Goal: Navigation & Orientation: Understand site structure

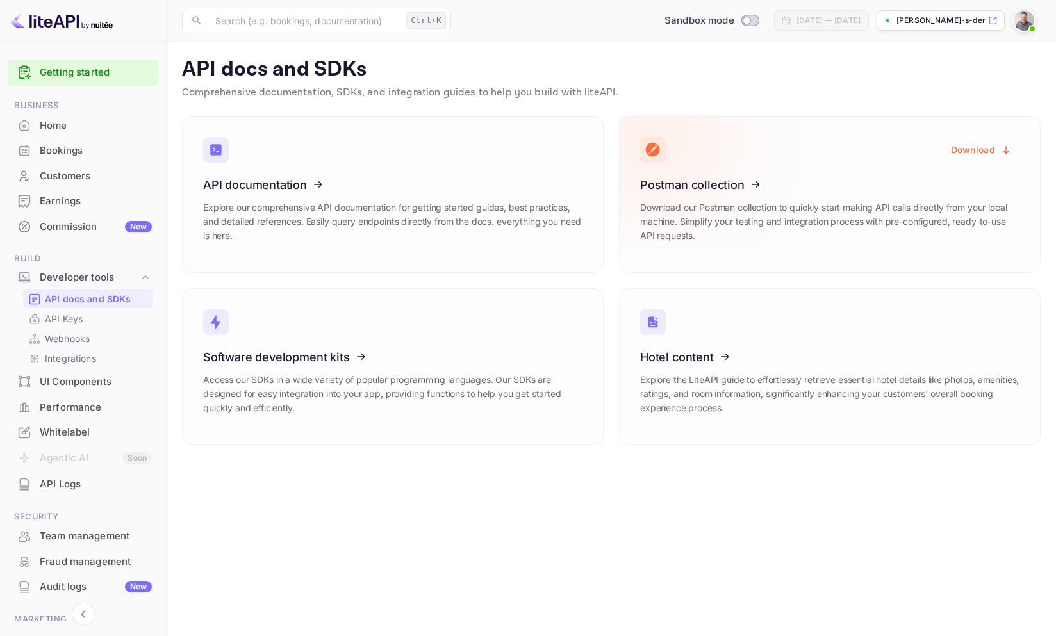
click at [718, 162] on icon at bounding box center [719, 183] width 199 height 132
click at [731, 233] on icon at bounding box center [719, 183] width 199 height 132
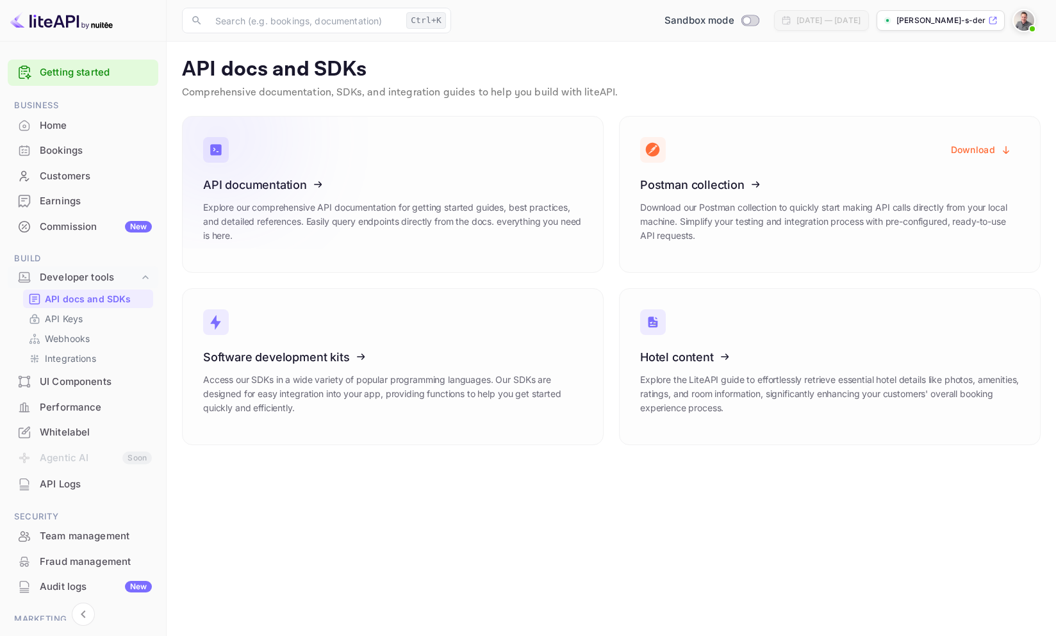
click at [476, 226] on p "Explore our comprehensive API documentation for getting started guides, best pr…" at bounding box center [392, 222] width 379 height 42
click at [59, 488] on div "API Logs" at bounding box center [96, 484] width 112 height 15
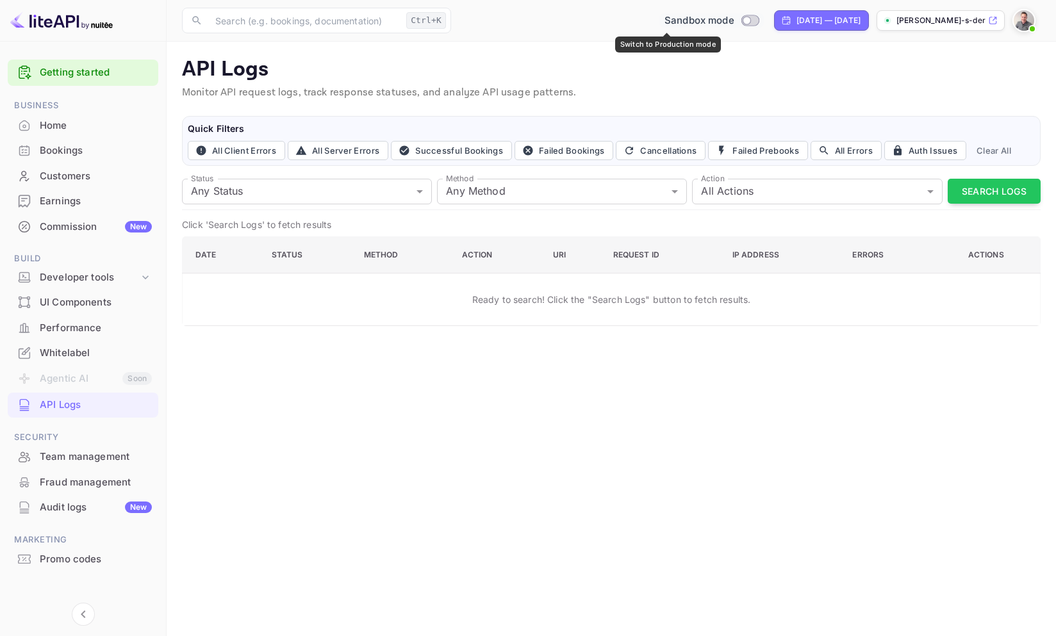
click at [734, 18] on input "Switch to Production mode" at bounding box center [747, 20] width 26 height 8
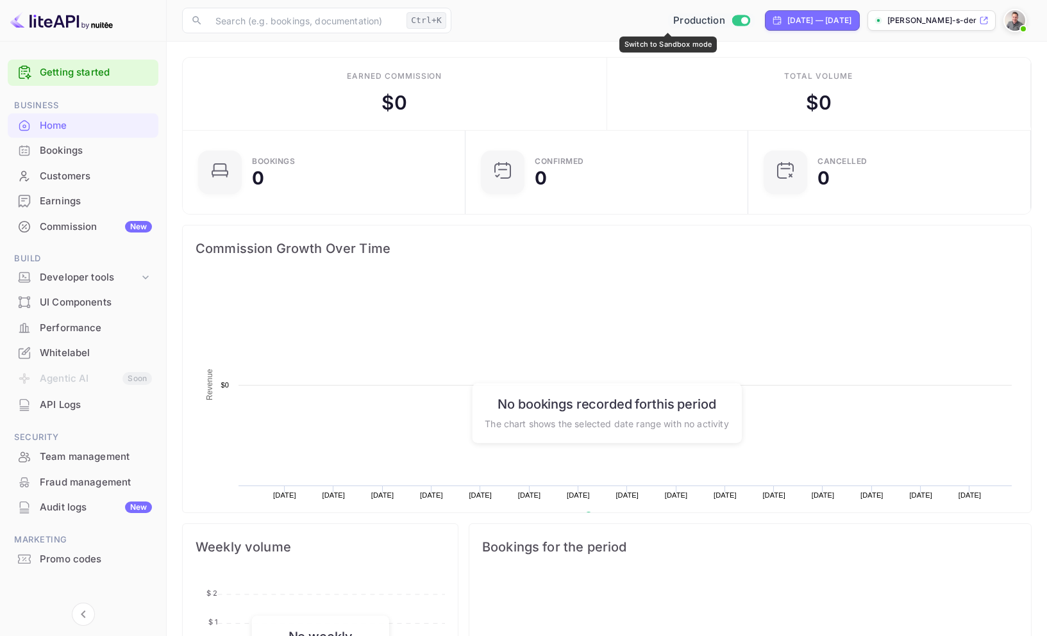
scroll to position [199, 265]
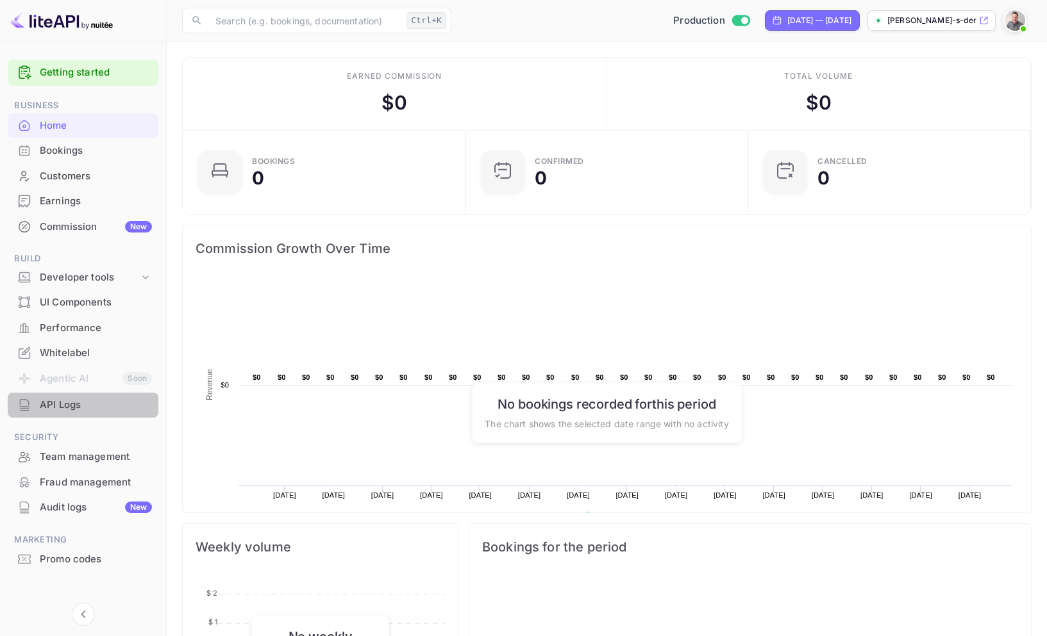
click at [45, 404] on div "API Logs" at bounding box center [96, 405] width 112 height 15
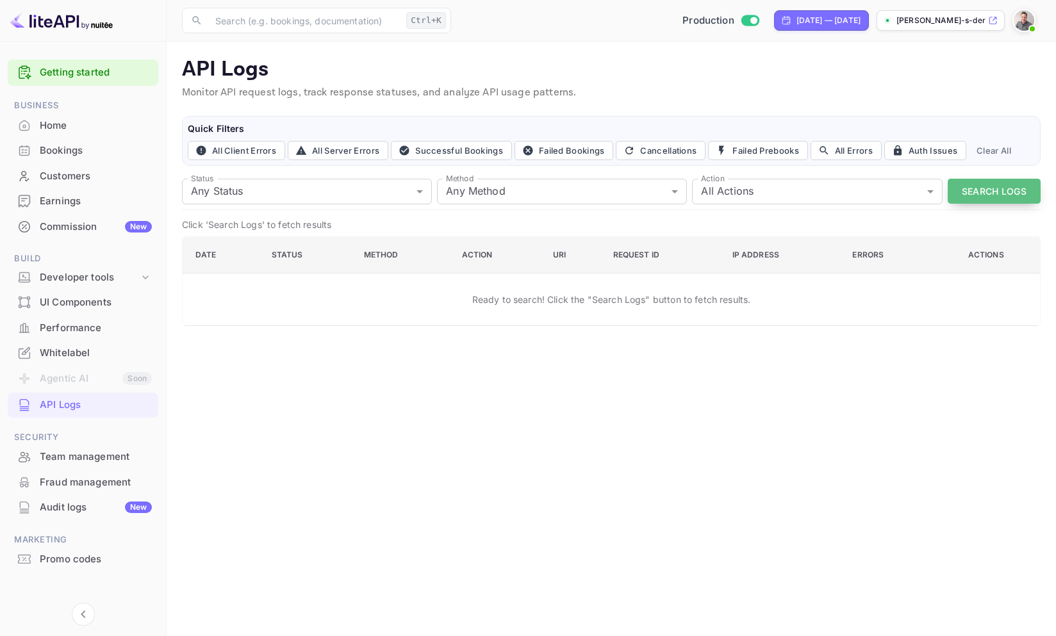
click at [983, 190] on button "Search Logs" at bounding box center [994, 191] width 93 height 25
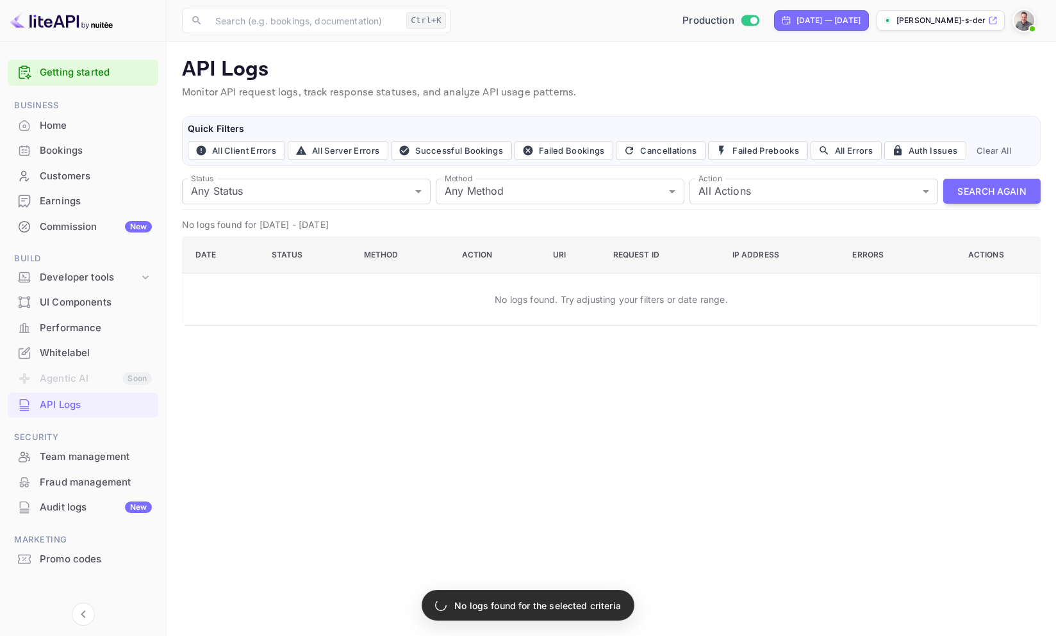
click at [711, 361] on main "API Logs Monitor API request logs, track response statuses, and analyze API usa…" at bounding box center [612, 339] width 890 height 595
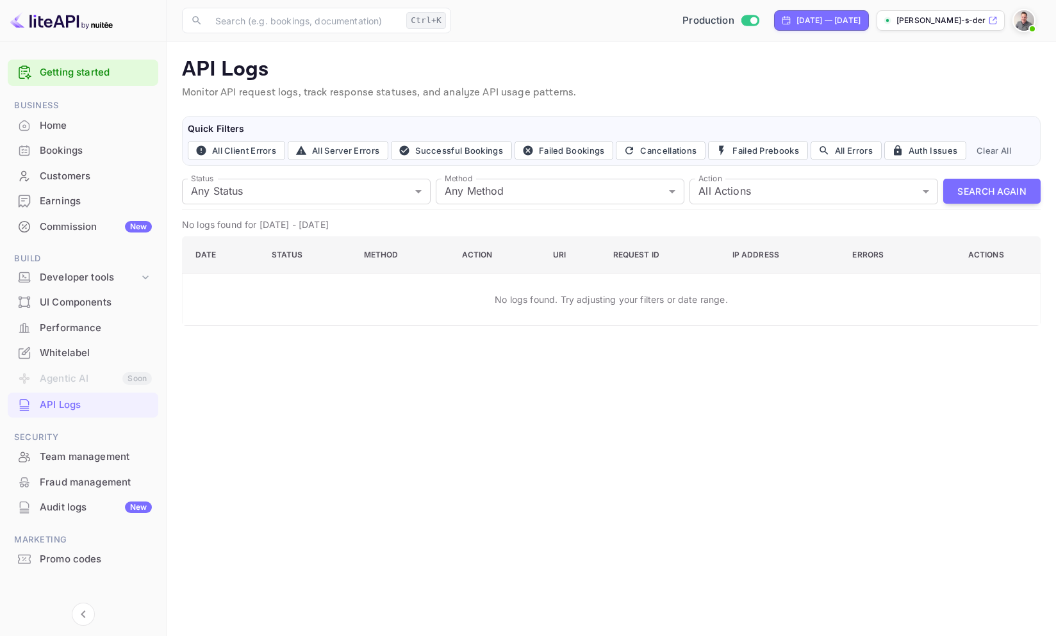
click at [951, 21] on p "[PERSON_NAME]-s-derberg-xwcte..." at bounding box center [941, 21] width 89 height 12
click at [143, 267] on div "Developer tools" at bounding box center [83, 278] width 151 height 22
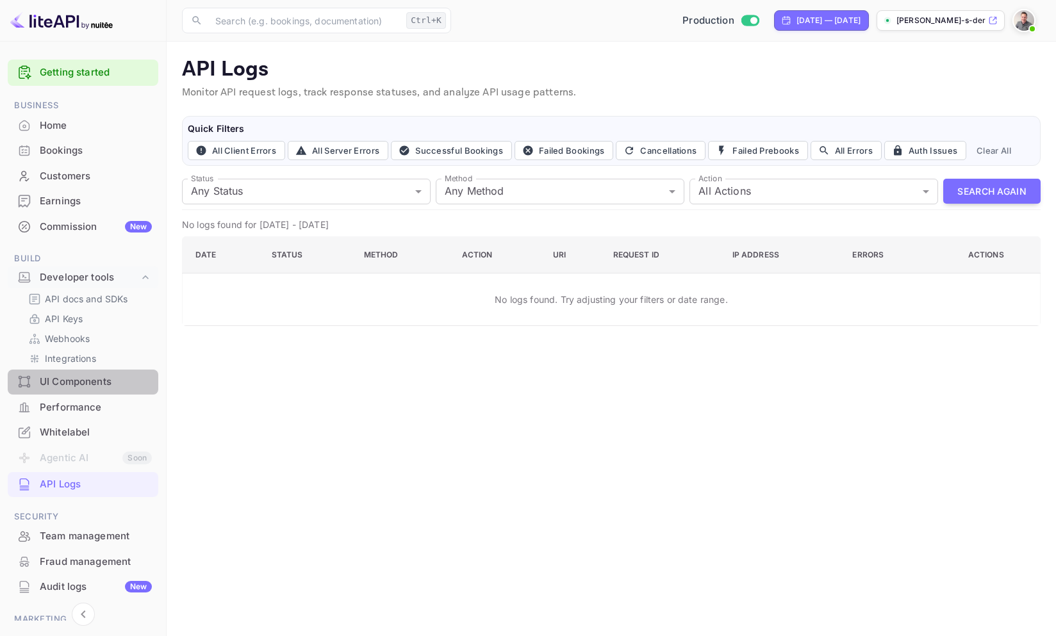
click at [84, 376] on div "UI Components" at bounding box center [96, 382] width 112 height 15
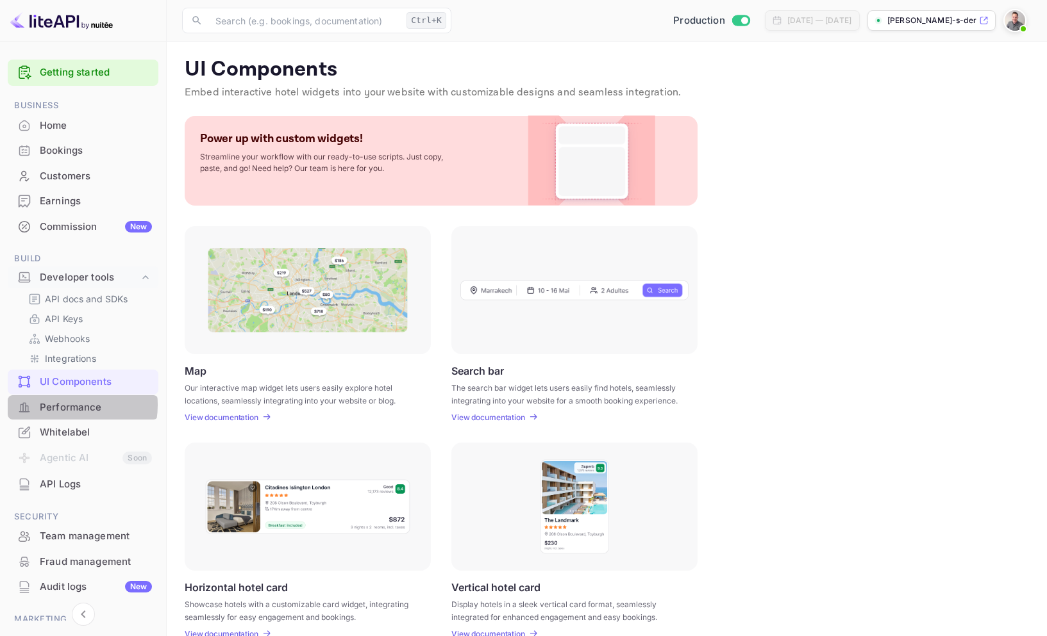
click at [63, 405] on div "Performance" at bounding box center [96, 408] width 112 height 15
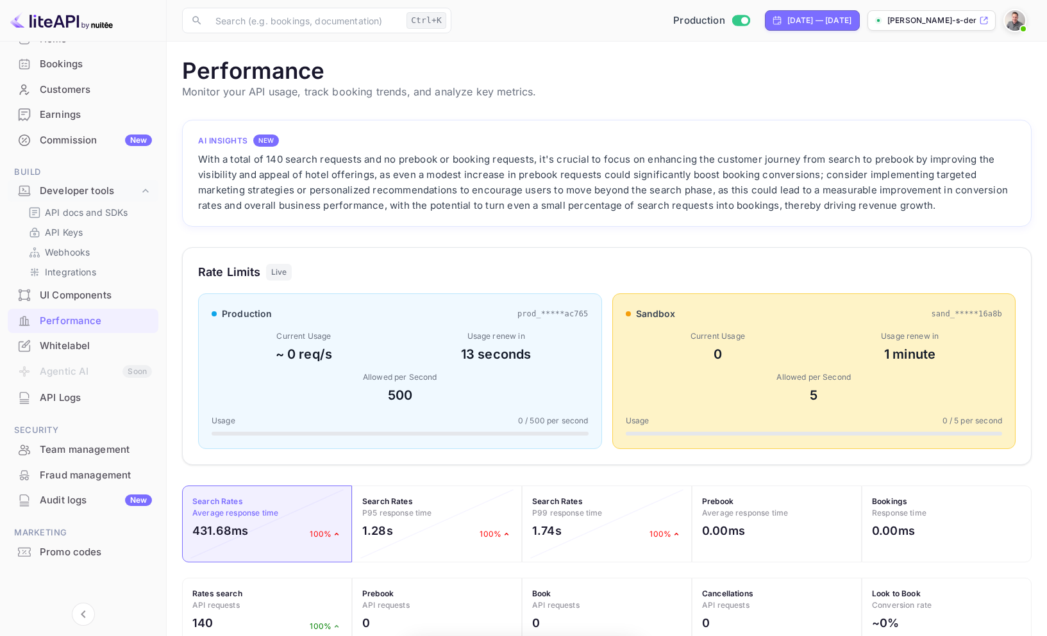
scroll to position [320, 840]
click at [61, 394] on div "API Logs" at bounding box center [96, 398] width 112 height 15
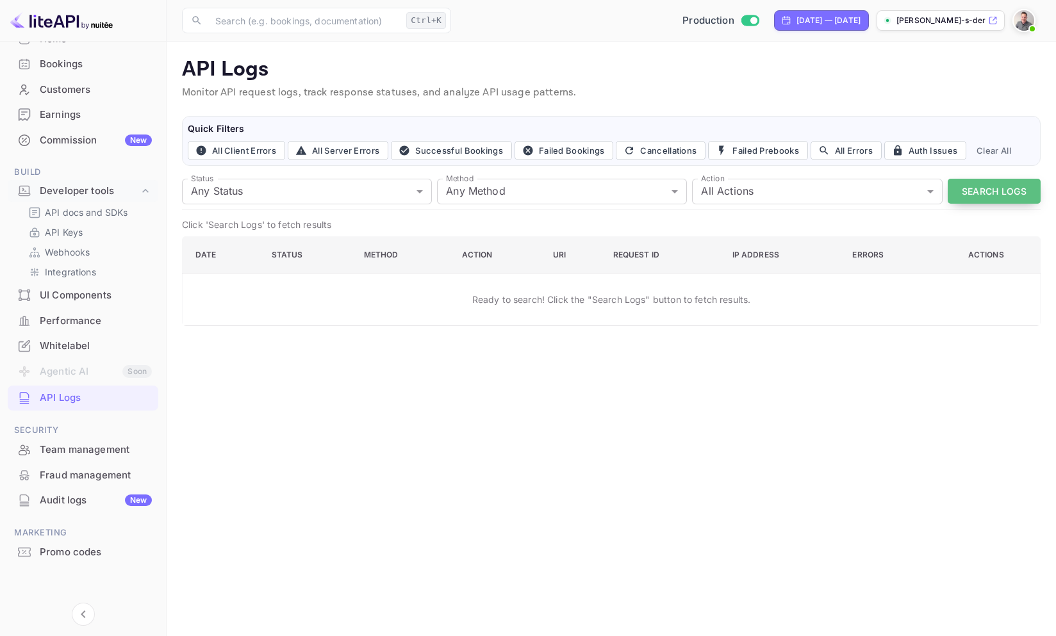
click at [982, 187] on button "Search Logs" at bounding box center [994, 191] width 93 height 25
click at [62, 139] on div "Commission New" at bounding box center [96, 140] width 112 height 15
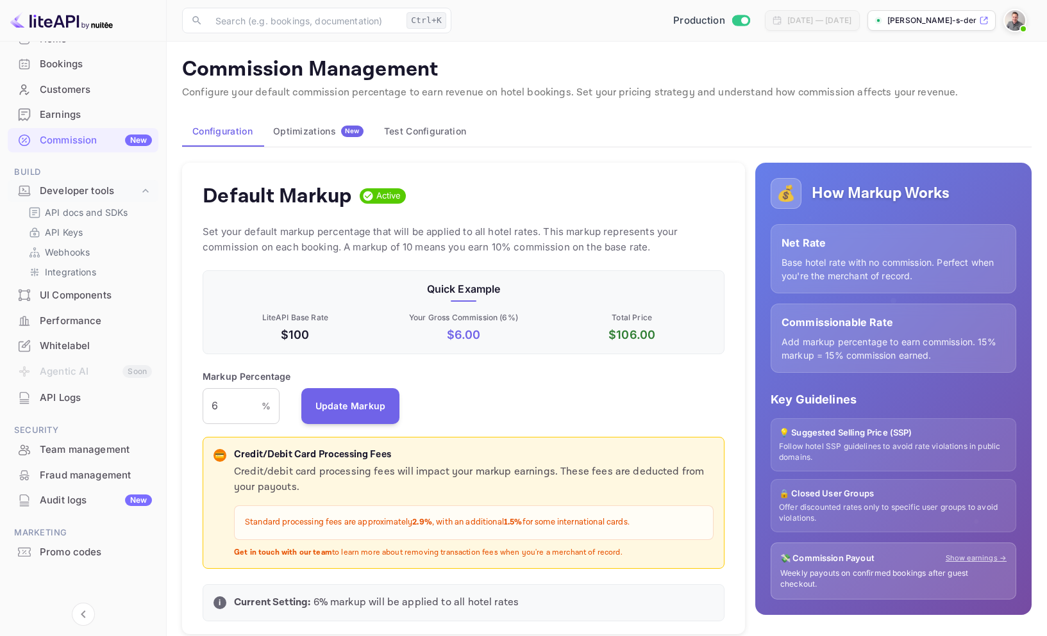
click at [299, 133] on div "Optimizations New" at bounding box center [318, 132] width 90 height 12
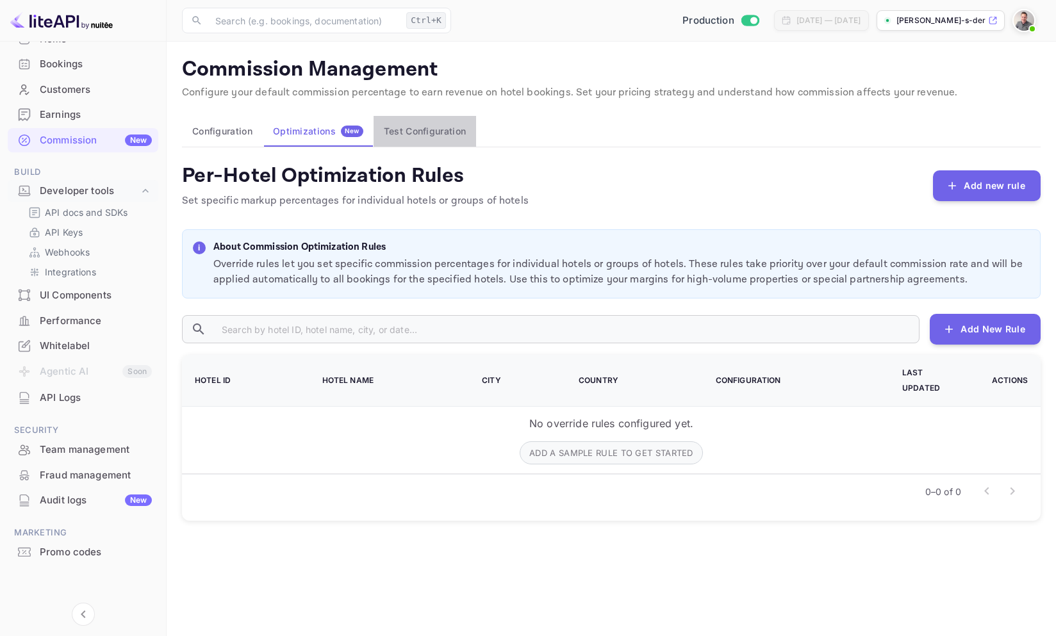
click at [410, 132] on button "Test Configuration" at bounding box center [425, 131] width 103 height 31
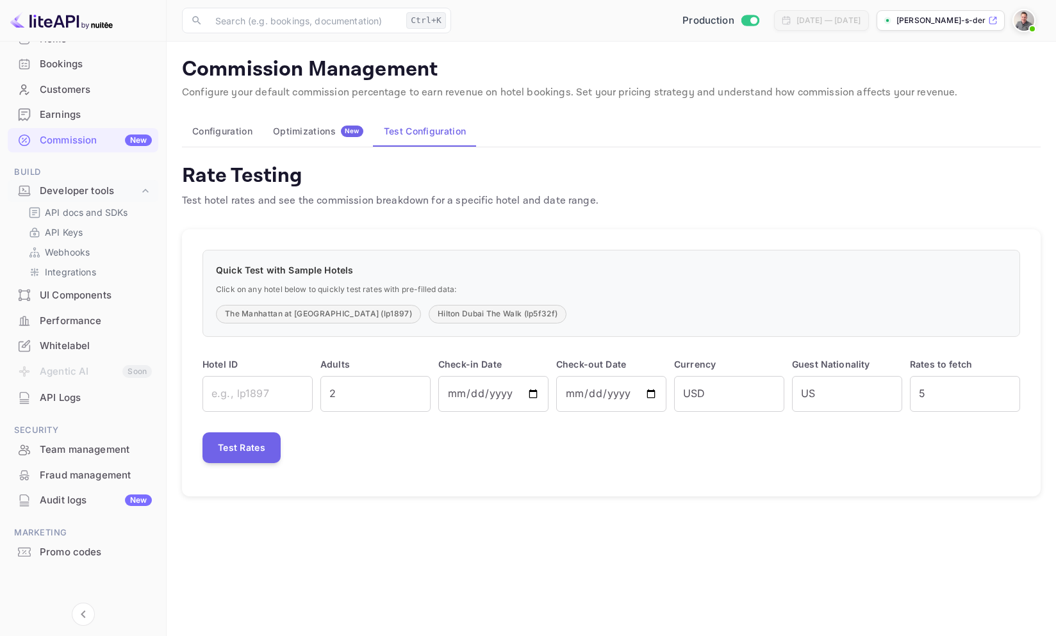
click at [205, 132] on button "Configuration" at bounding box center [222, 131] width 81 height 31
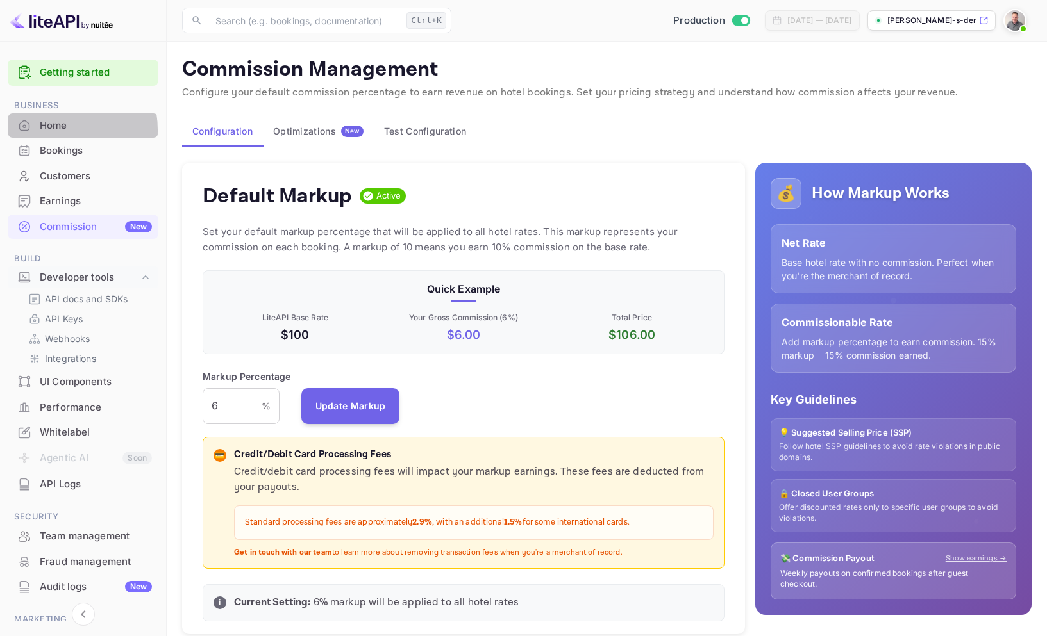
click at [50, 130] on div "Home" at bounding box center [96, 126] width 112 height 15
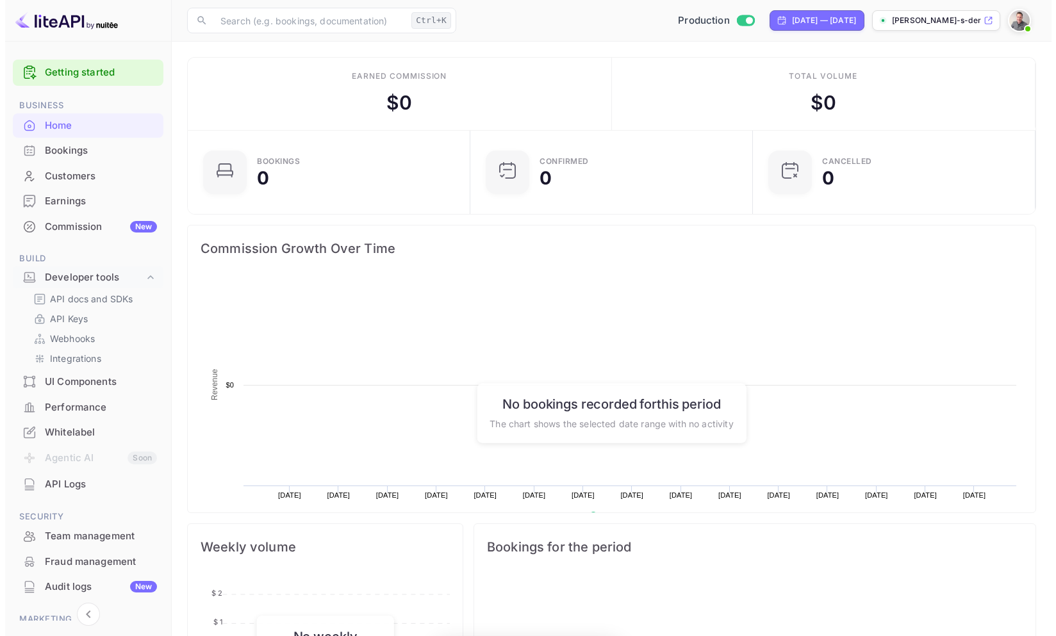
scroll to position [199, 265]
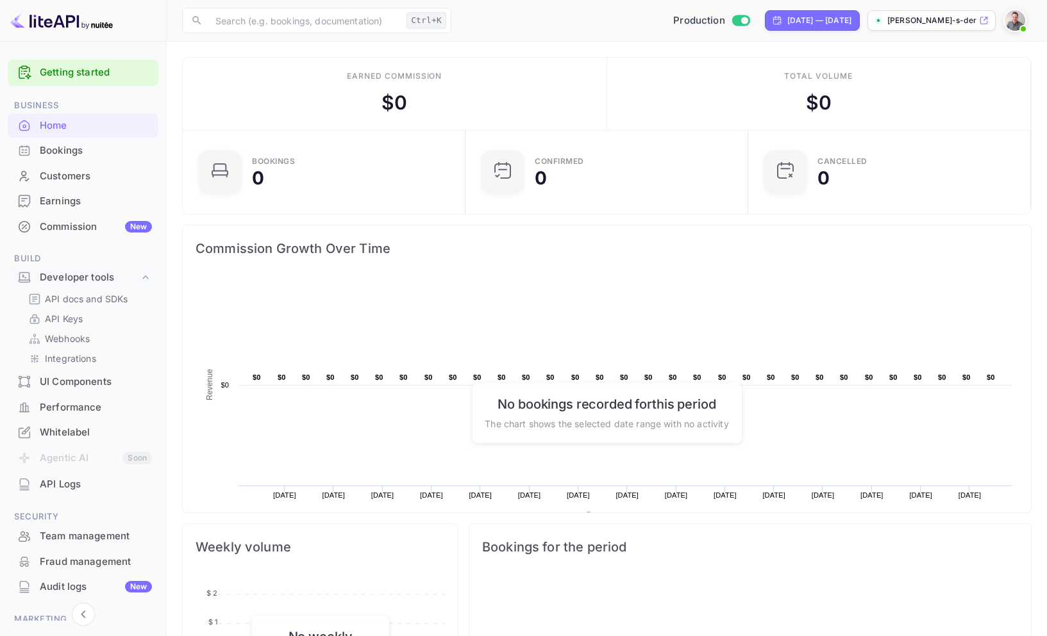
click at [63, 153] on div "Bookings" at bounding box center [96, 151] width 112 height 15
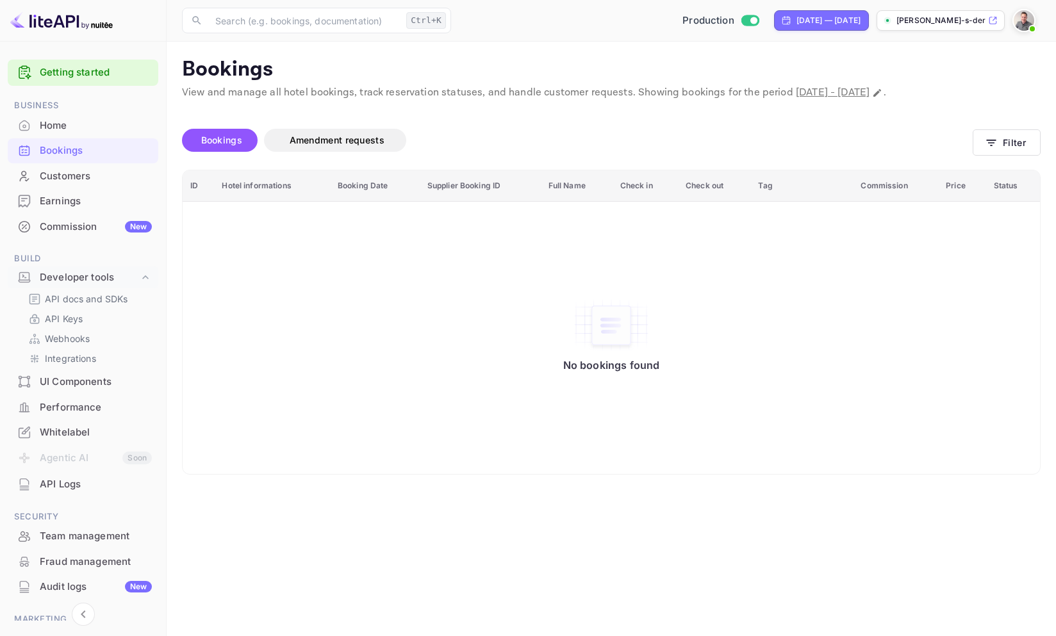
click at [67, 175] on div "Customers" at bounding box center [96, 176] width 112 height 15
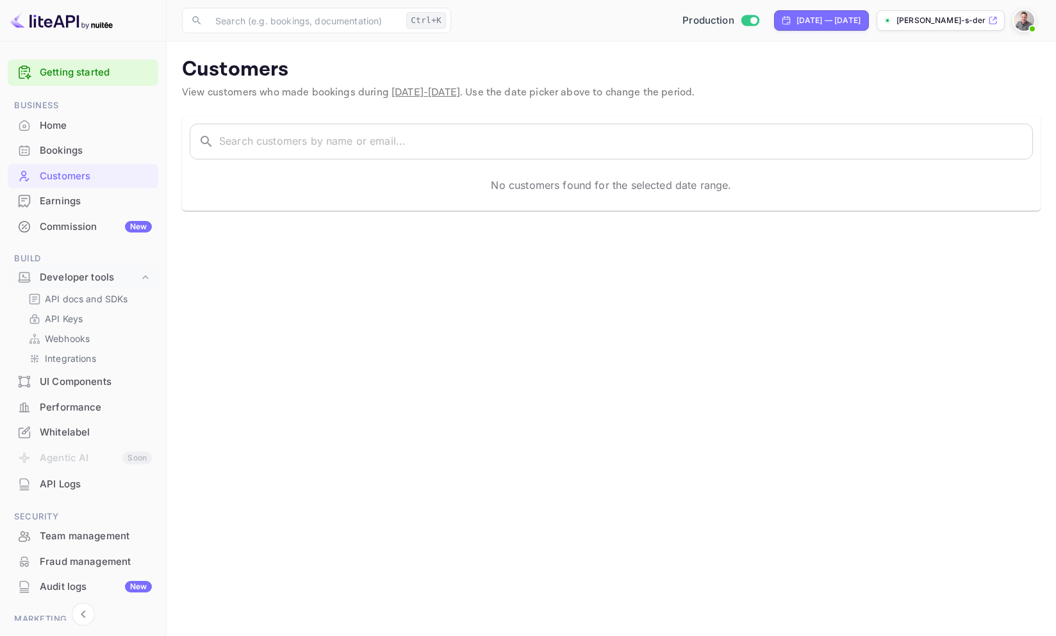
click at [52, 204] on div "Earnings" at bounding box center [96, 201] width 112 height 15
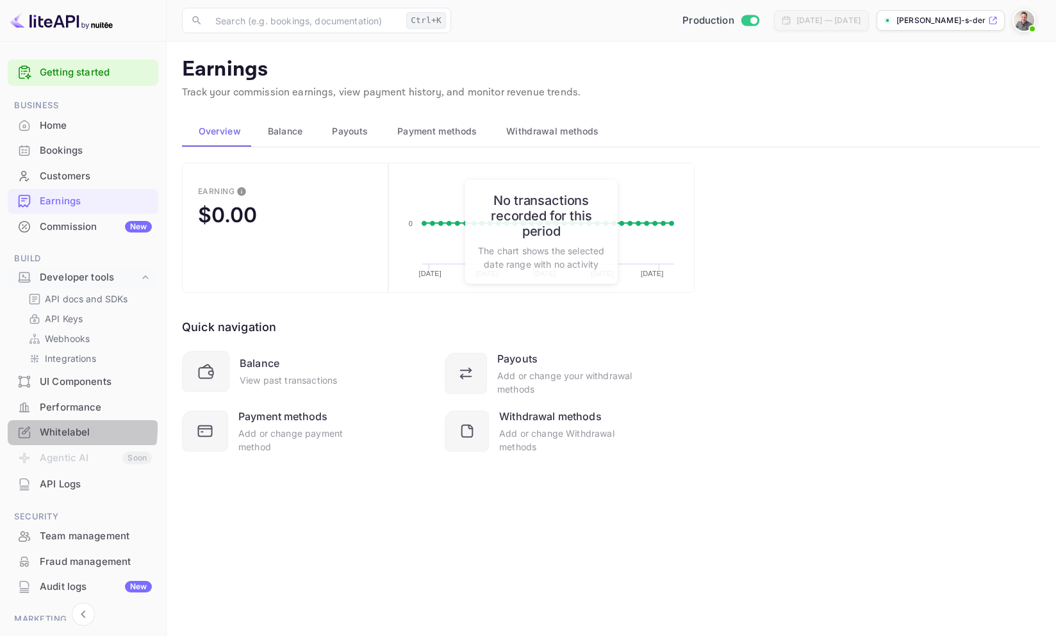
click at [49, 429] on div "Whitelabel" at bounding box center [96, 433] width 112 height 15
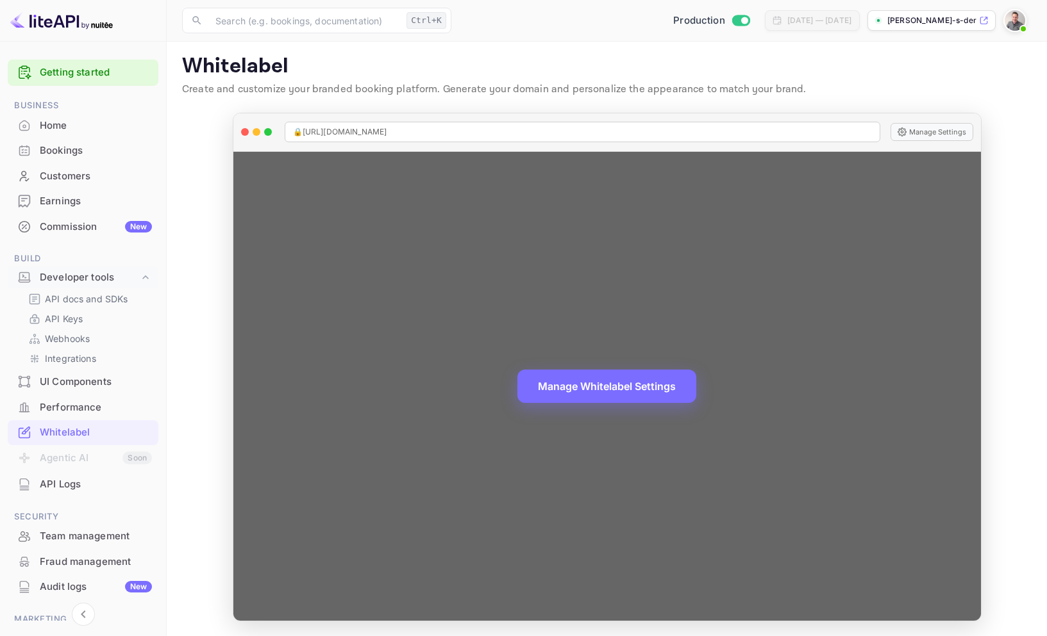
scroll to position [4, 0]
click at [592, 381] on button "Manage Whitelabel Settings" at bounding box center [606, 384] width 179 height 33
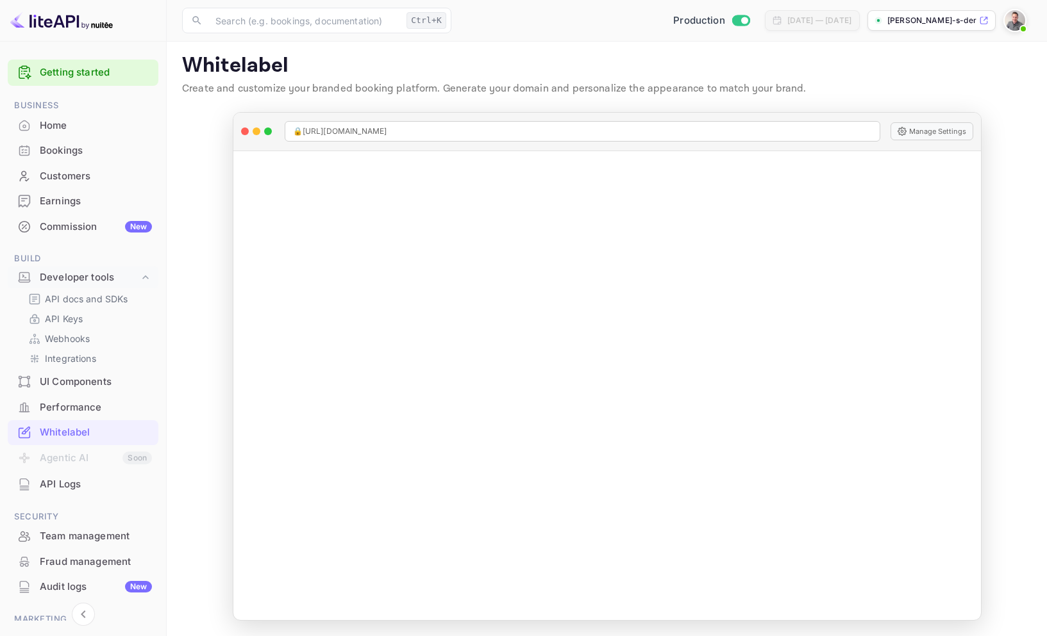
click at [1018, 22] on img at bounding box center [1014, 20] width 21 height 21
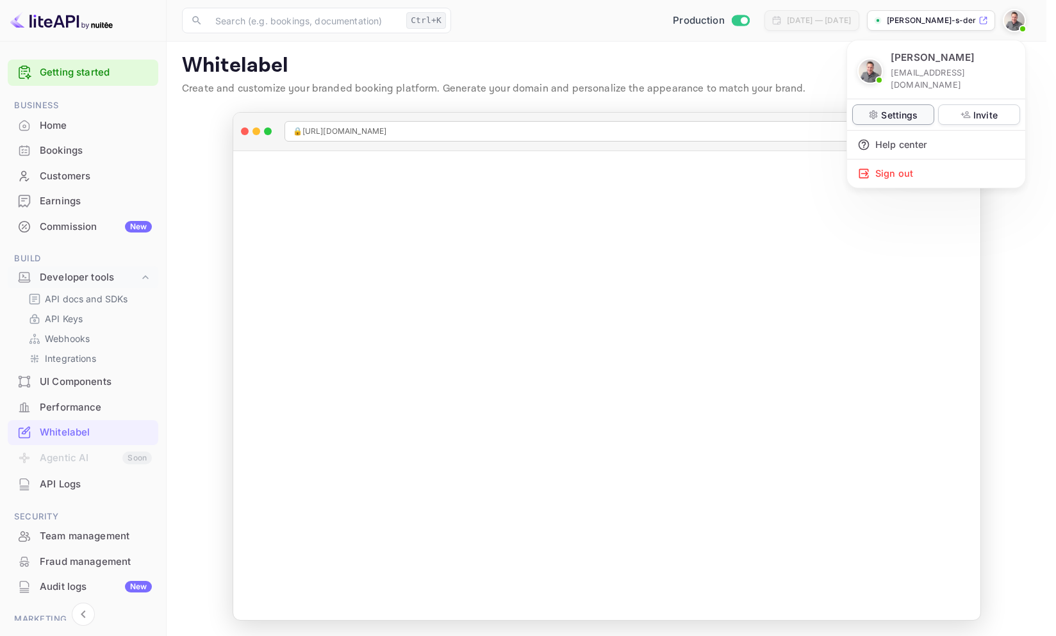
click at [890, 108] on p "Settings" at bounding box center [899, 114] width 37 height 13
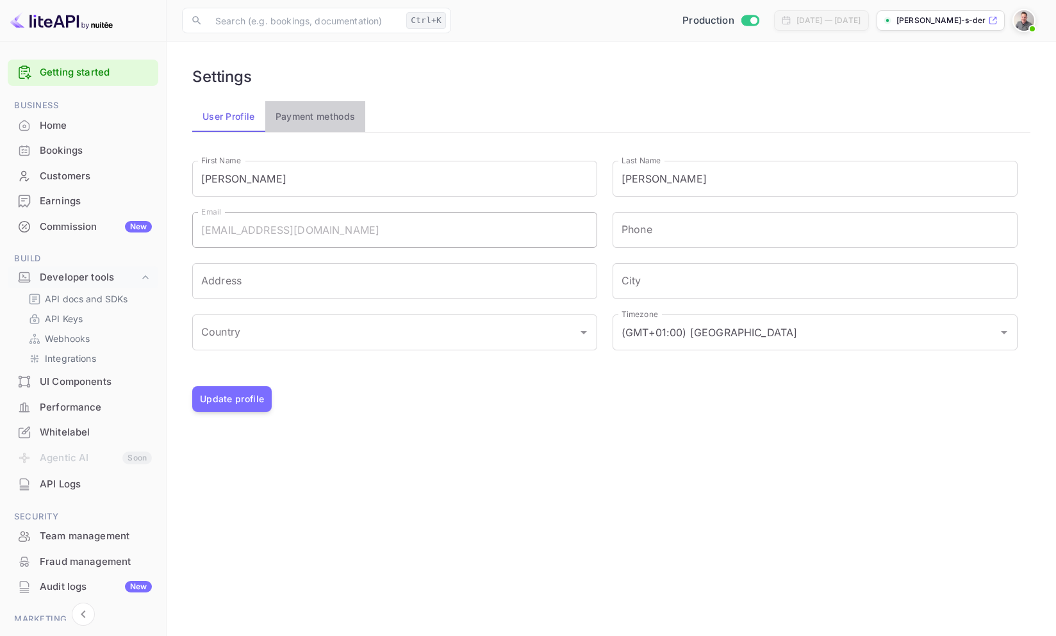
click at [309, 117] on button "Payment methods" at bounding box center [315, 116] width 101 height 31
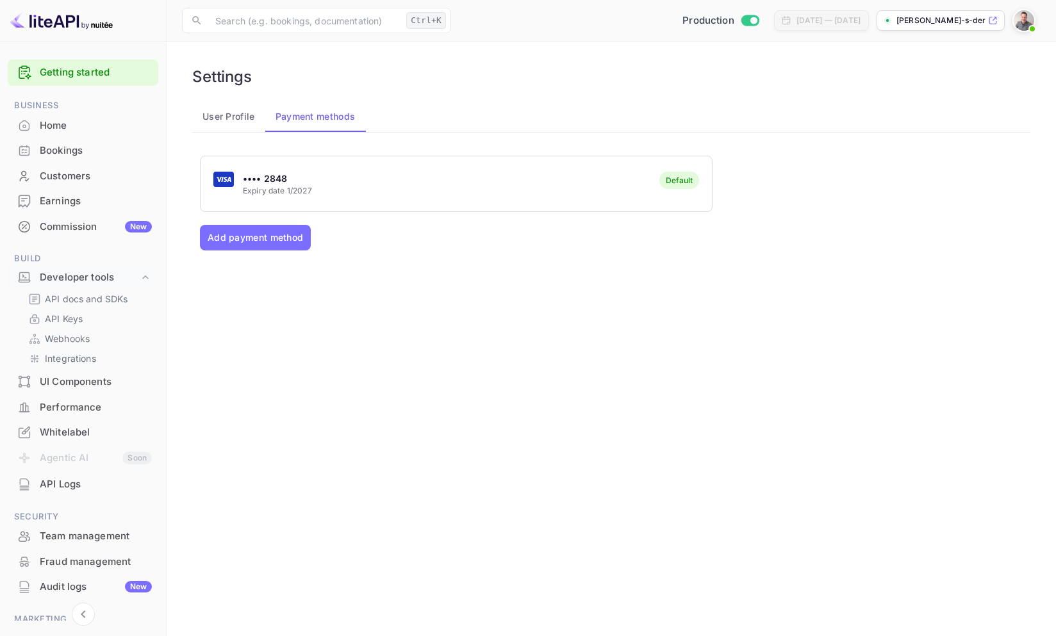
click at [230, 114] on button "User Profile" at bounding box center [228, 116] width 73 height 31
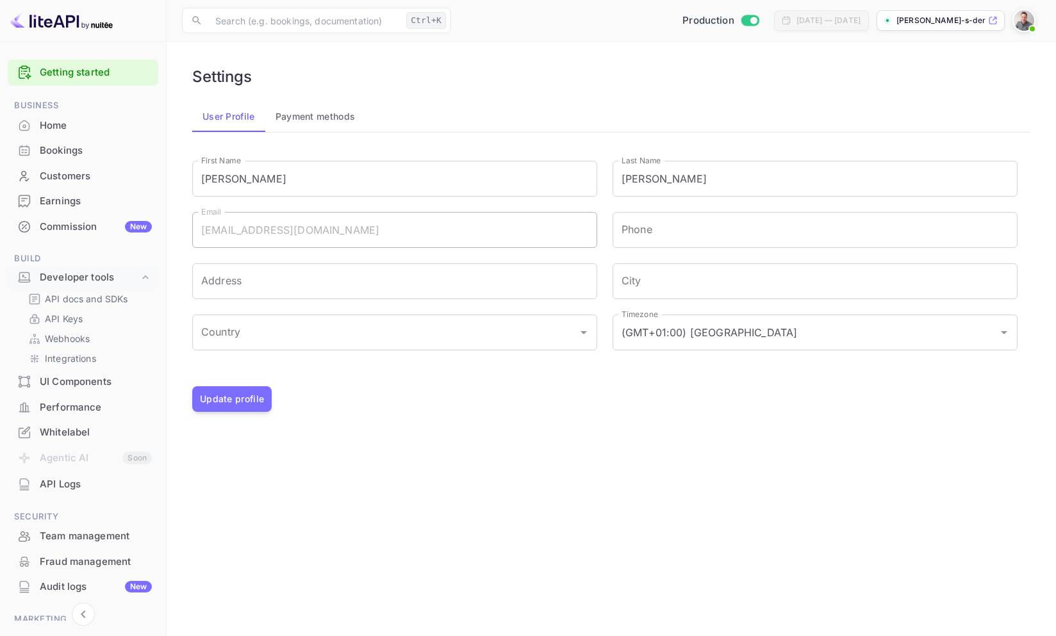
click at [1029, 19] on img at bounding box center [1024, 20] width 21 height 21
click at [535, 64] on div at bounding box center [528, 318] width 1056 height 636
click at [63, 339] on p "Webhooks" at bounding box center [67, 338] width 45 height 13
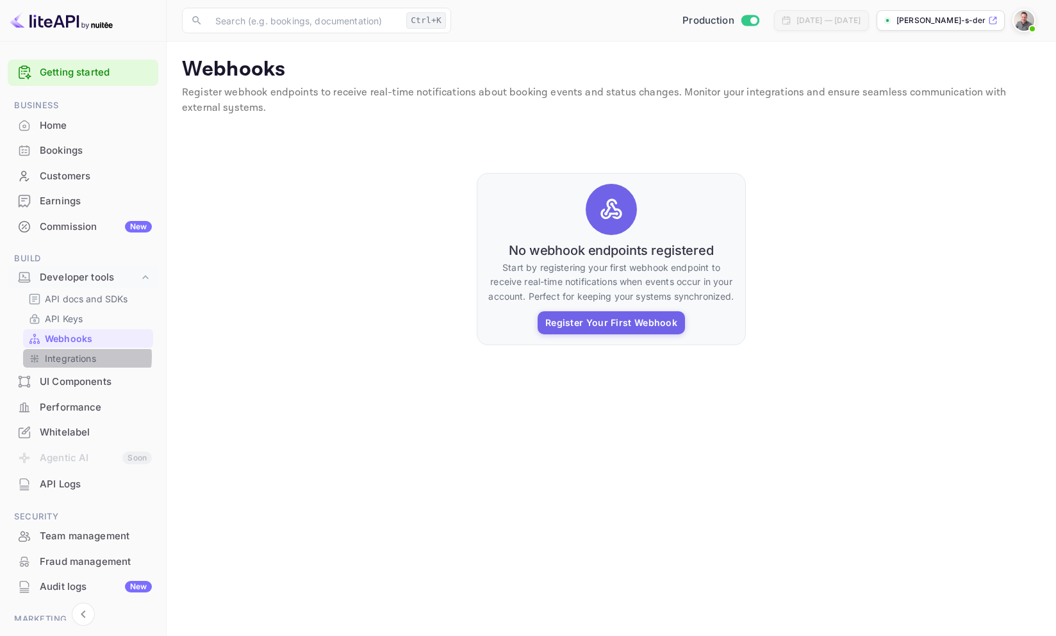
click at [69, 357] on p "Integrations" at bounding box center [70, 358] width 51 height 13
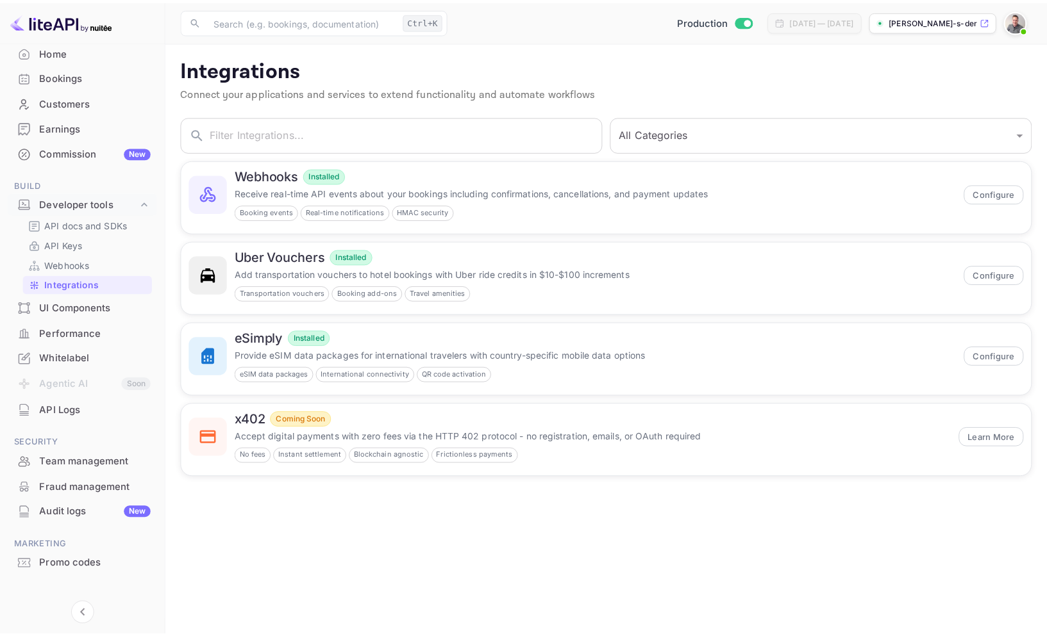
scroll to position [87, 0]
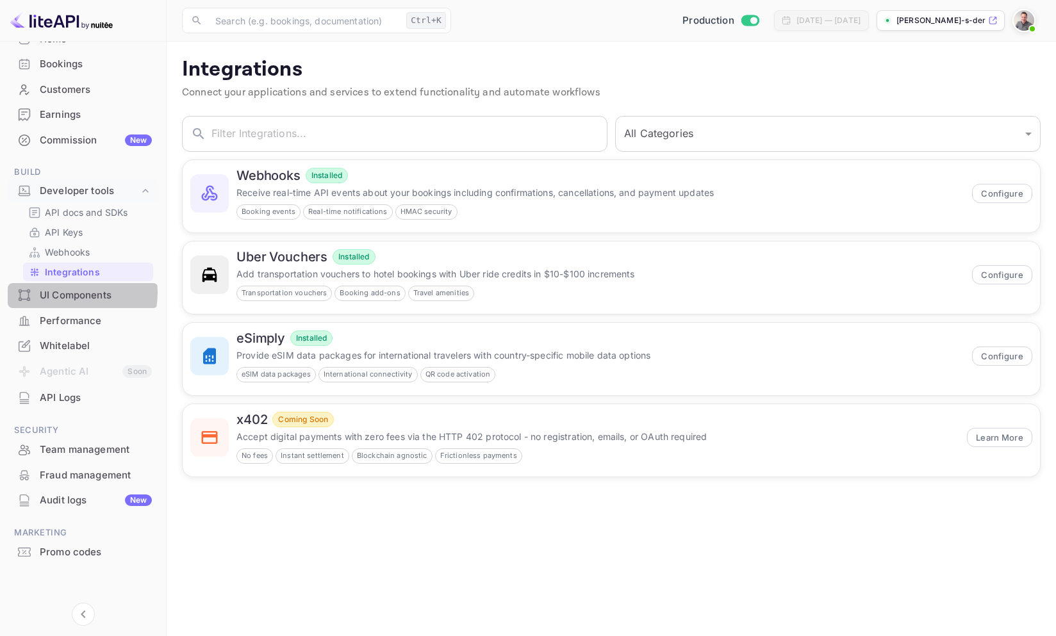
click at [65, 293] on div "UI Components" at bounding box center [96, 295] width 112 height 15
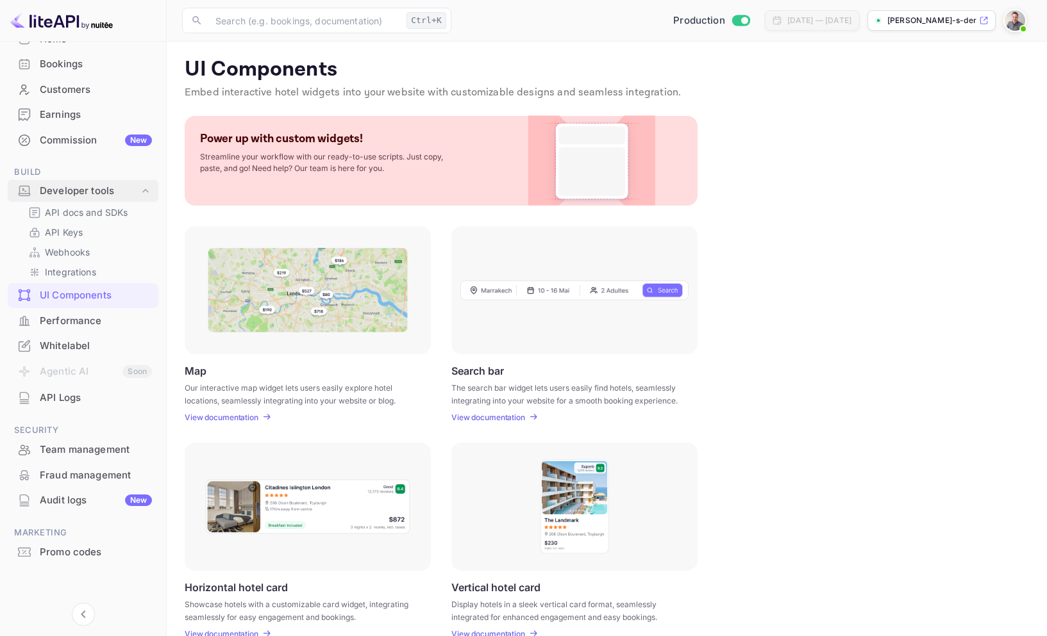
click at [81, 190] on div "Developer tools" at bounding box center [89, 191] width 99 height 15
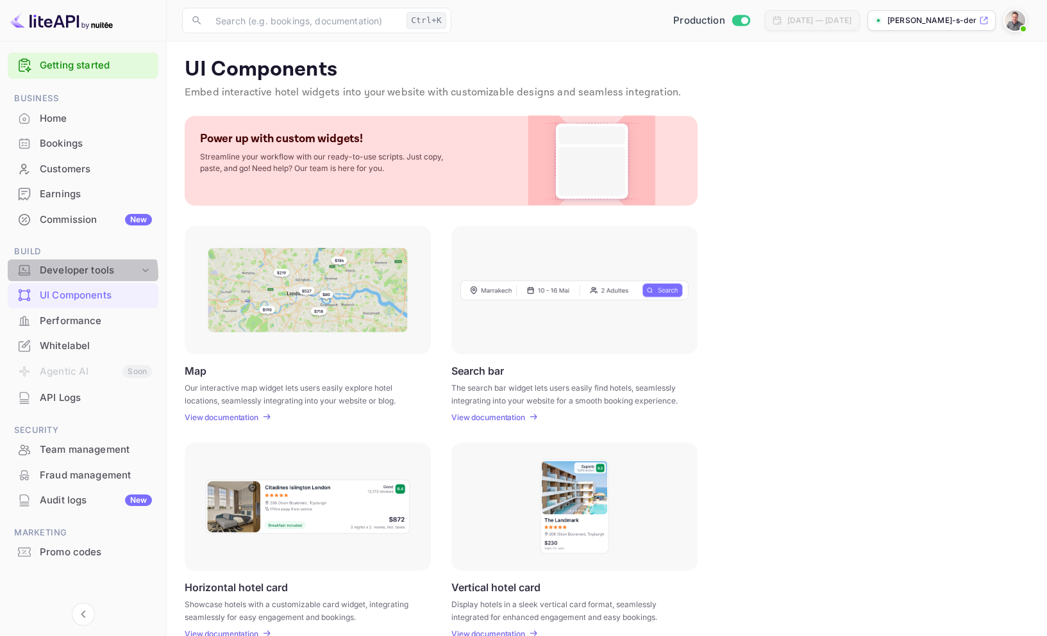
click at [63, 276] on div "Developer tools" at bounding box center [89, 270] width 99 height 15
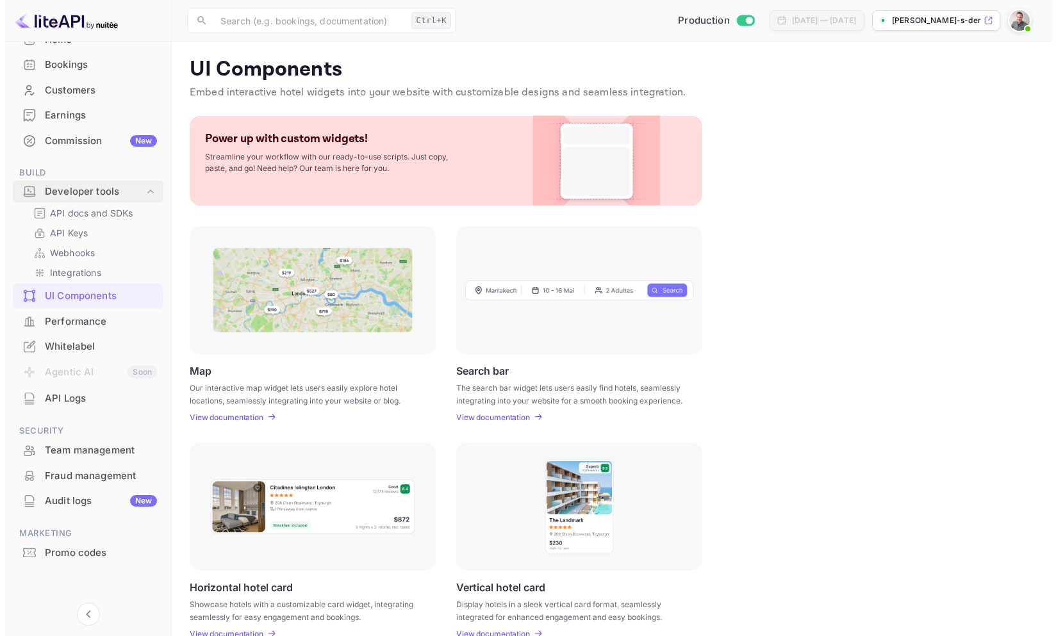
scroll to position [87, 0]
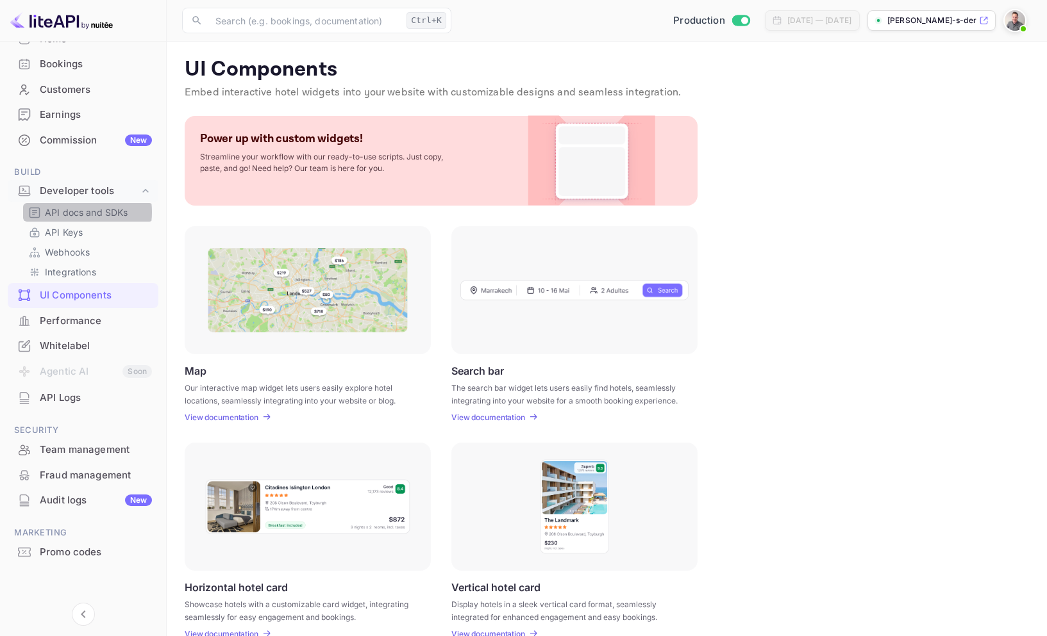
click at [72, 212] on p "API docs and SDKs" at bounding box center [86, 212] width 83 height 13
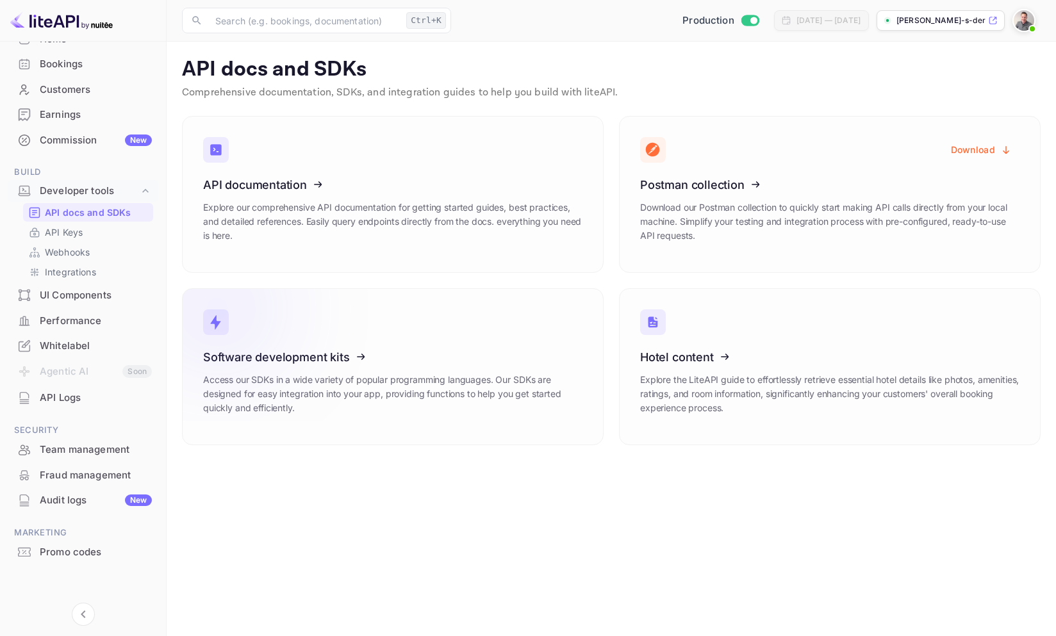
click at [328, 386] on icon at bounding box center [282, 355] width 199 height 132
